Goal: Navigation & Orientation: Find specific page/section

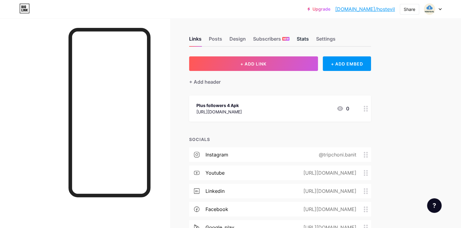
click at [309, 37] on div "Stats" at bounding box center [303, 40] width 12 height 11
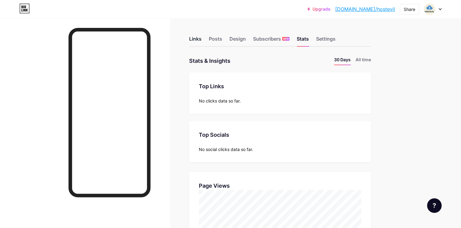
click at [202, 40] on div "Links" at bounding box center [195, 40] width 12 height 11
